Goal: Information Seeking & Learning: Learn about a topic

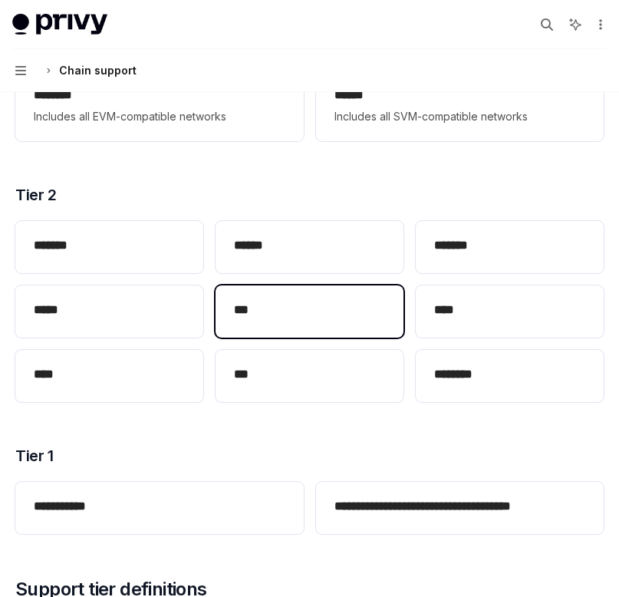
click at [278, 290] on div "***" at bounding box center [309, 311] width 188 height 52
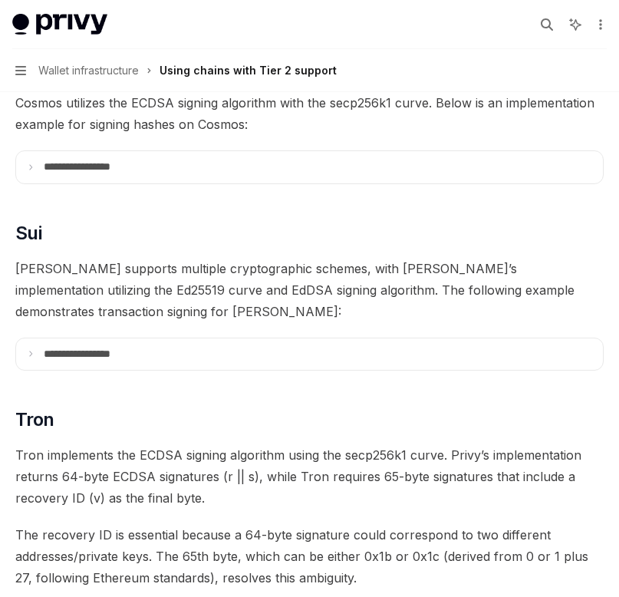
scroll to position [670, 0]
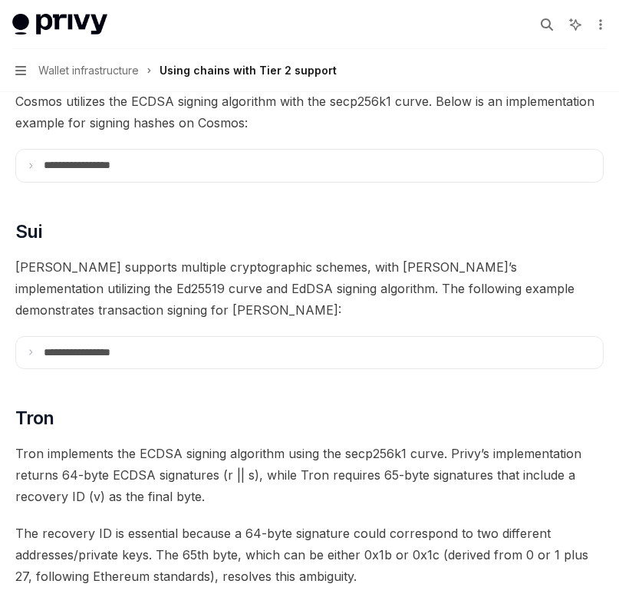
click at [209, 67] on div "Using chains with Tier 2 support" at bounding box center [247, 70] width 177 height 18
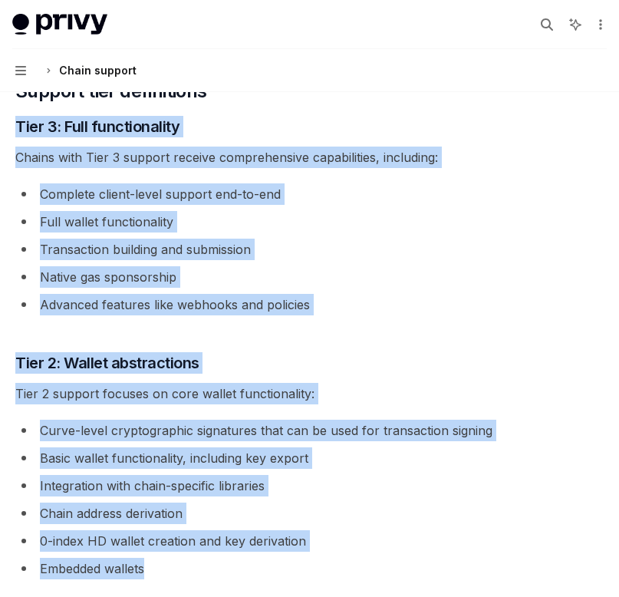
scroll to position [811, 0]
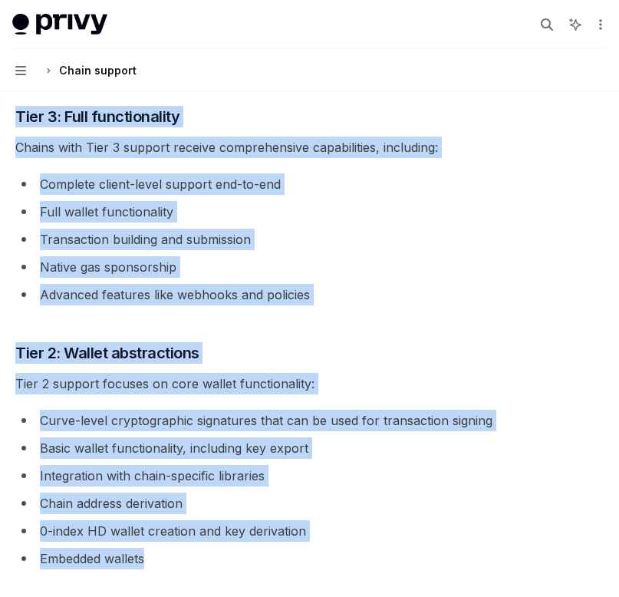
drag, startPoint x: 17, startPoint y: 122, endPoint x: 290, endPoint y: 562, distance: 517.9
click at [290, 562] on div "**********" at bounding box center [309, 437] width 588 height 2099
click at [411, 304] on li "Advanced features like webhooks and policies" at bounding box center [309, 294] width 588 height 21
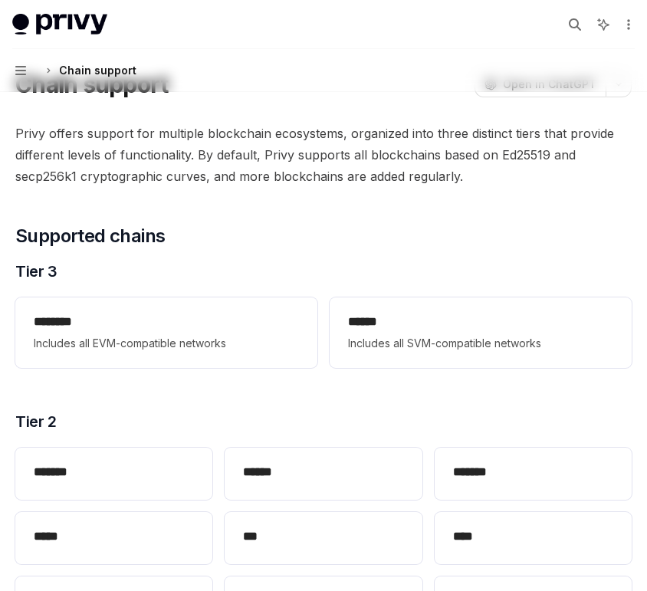
scroll to position [0, 0]
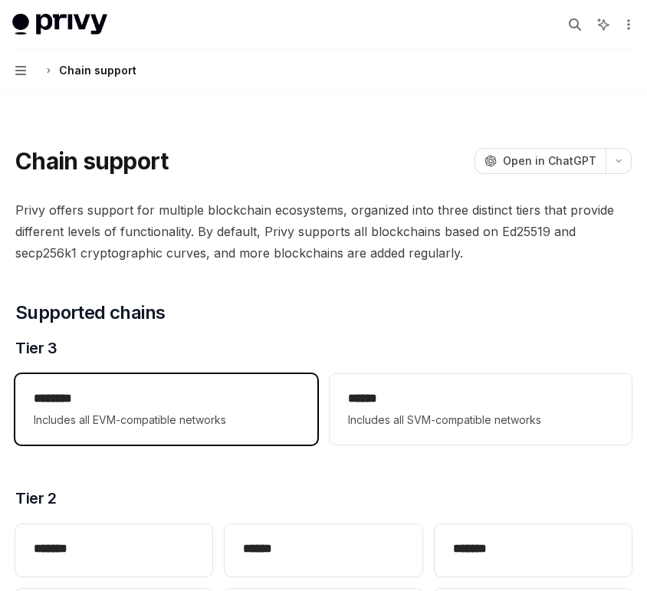
click at [186, 429] on span "Includes all EVM-compatible networks" at bounding box center [166, 420] width 265 height 18
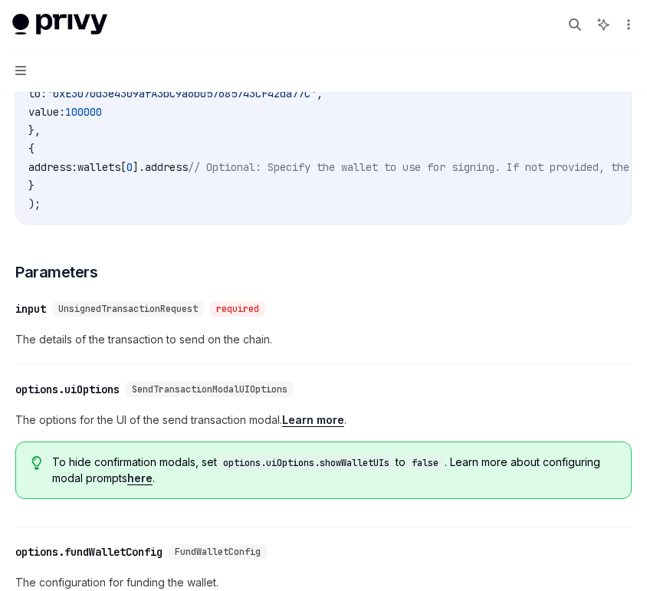
scroll to position [609, 0]
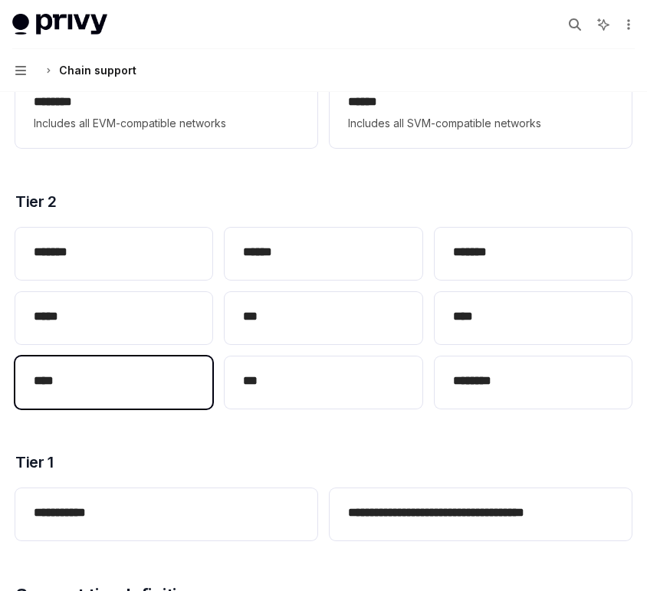
scroll to position [297, 0]
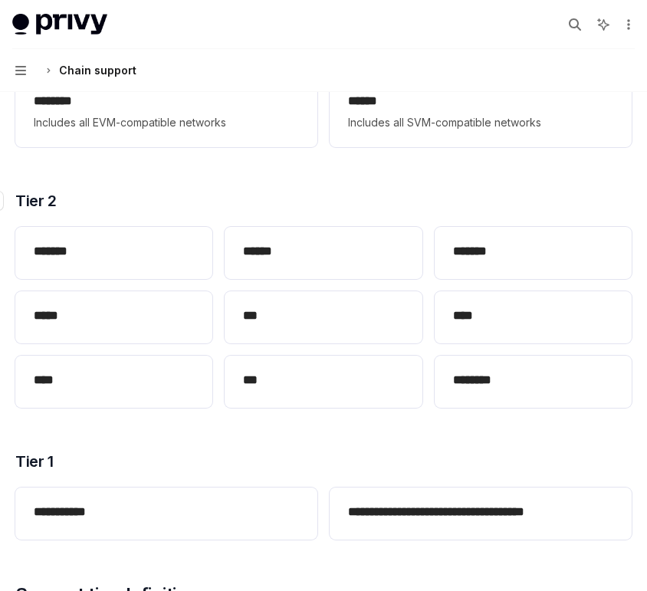
click at [250, 209] on h3 "​ Tier 2" at bounding box center [323, 200] width 616 height 21
click at [206, 199] on h3 "​ Tier 2" at bounding box center [323, 200] width 616 height 21
click at [146, 208] on h3 "​ Tier 2" at bounding box center [323, 200] width 616 height 21
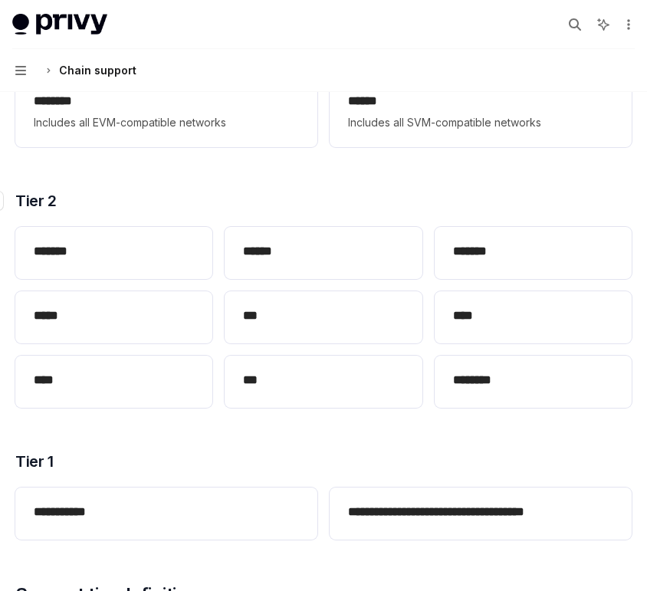
click at [146, 208] on h3 "​ Tier 2" at bounding box center [323, 200] width 616 height 21
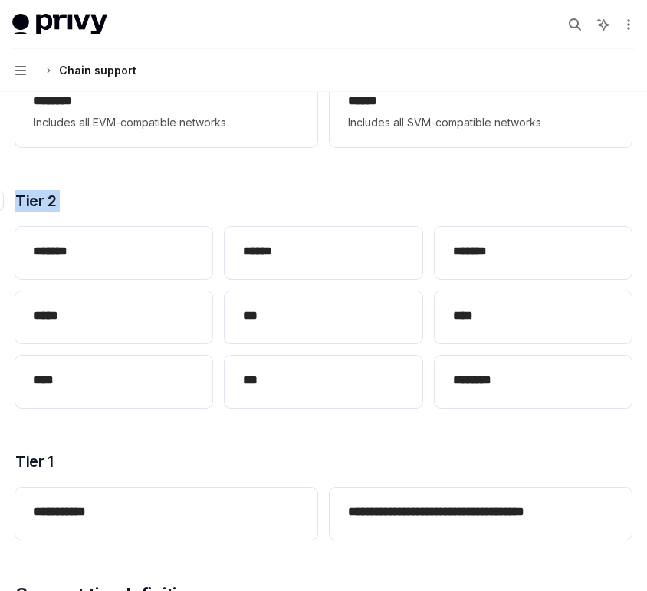
click at [146, 208] on h3 "​ Tier 2" at bounding box center [323, 200] width 616 height 21
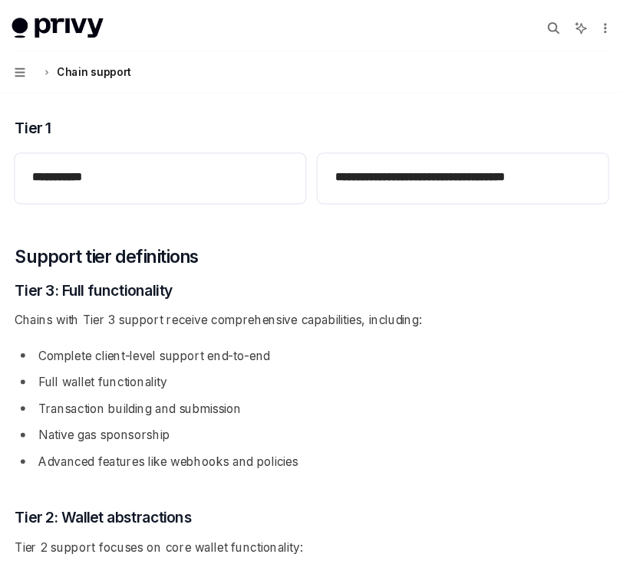
scroll to position [645, 0]
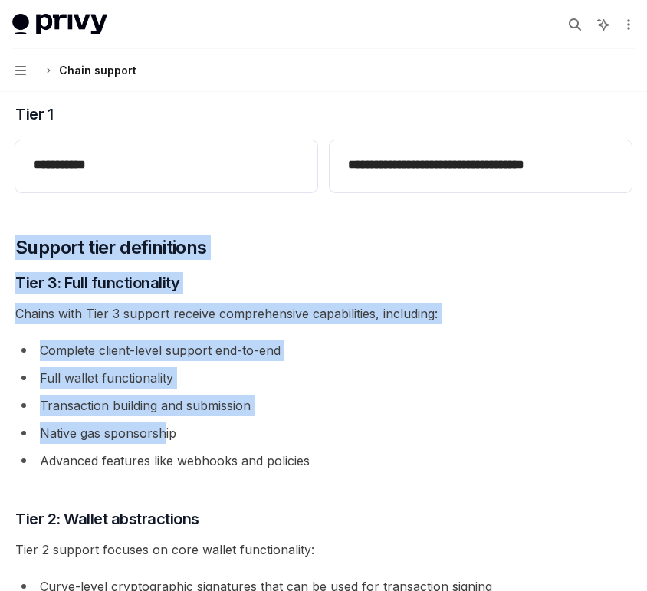
drag, startPoint x: 16, startPoint y: 224, endPoint x: 163, endPoint y: 427, distance: 250.5
click at [163, 427] on li "Native gas sponsorship" at bounding box center [323, 432] width 616 height 21
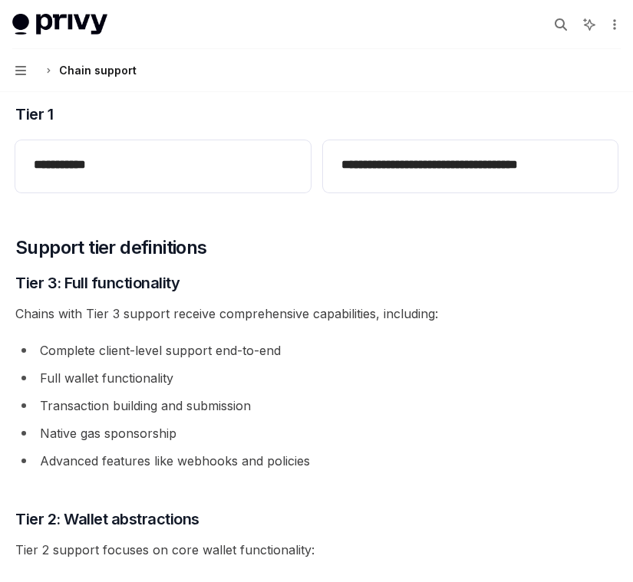
type textarea "*"
